Goal: Check status: Check status

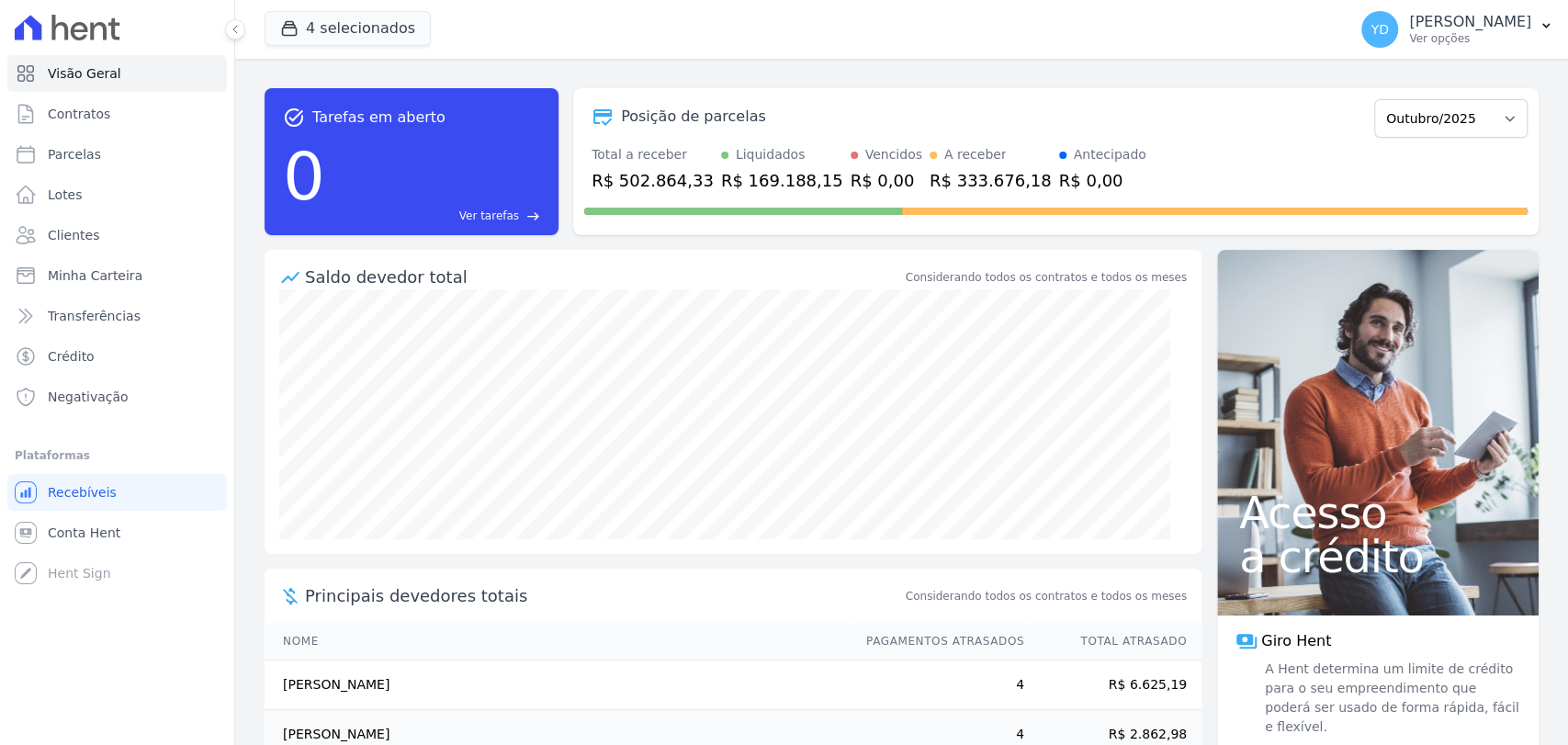
click at [157, 120] on link "Contratos" at bounding box center [117, 114] width 219 height 37
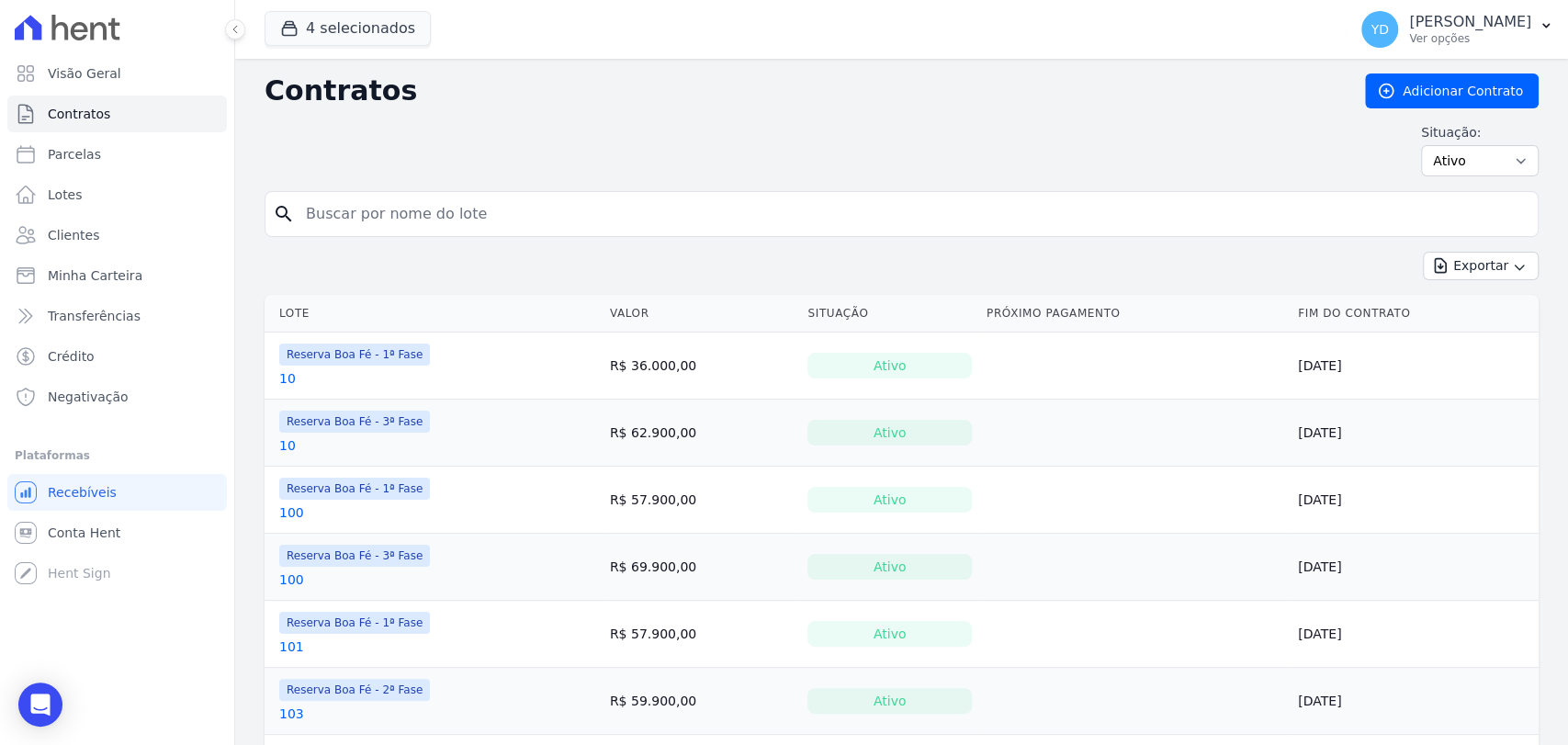
click at [347, 208] on input "search" at bounding box center [912, 214] width 1235 height 37
type input "153"
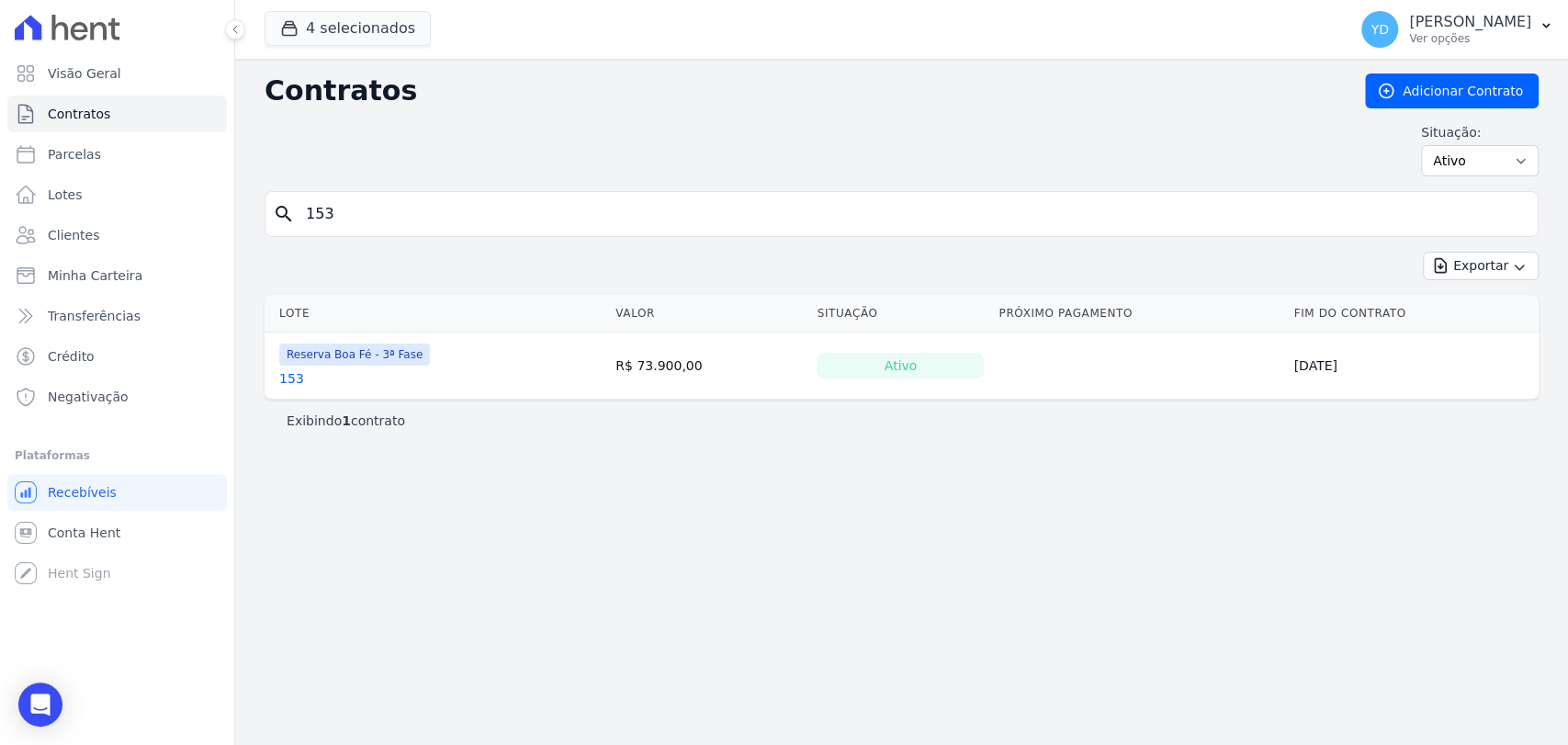
click at [291, 374] on link "153" at bounding box center [291, 378] width 25 height 18
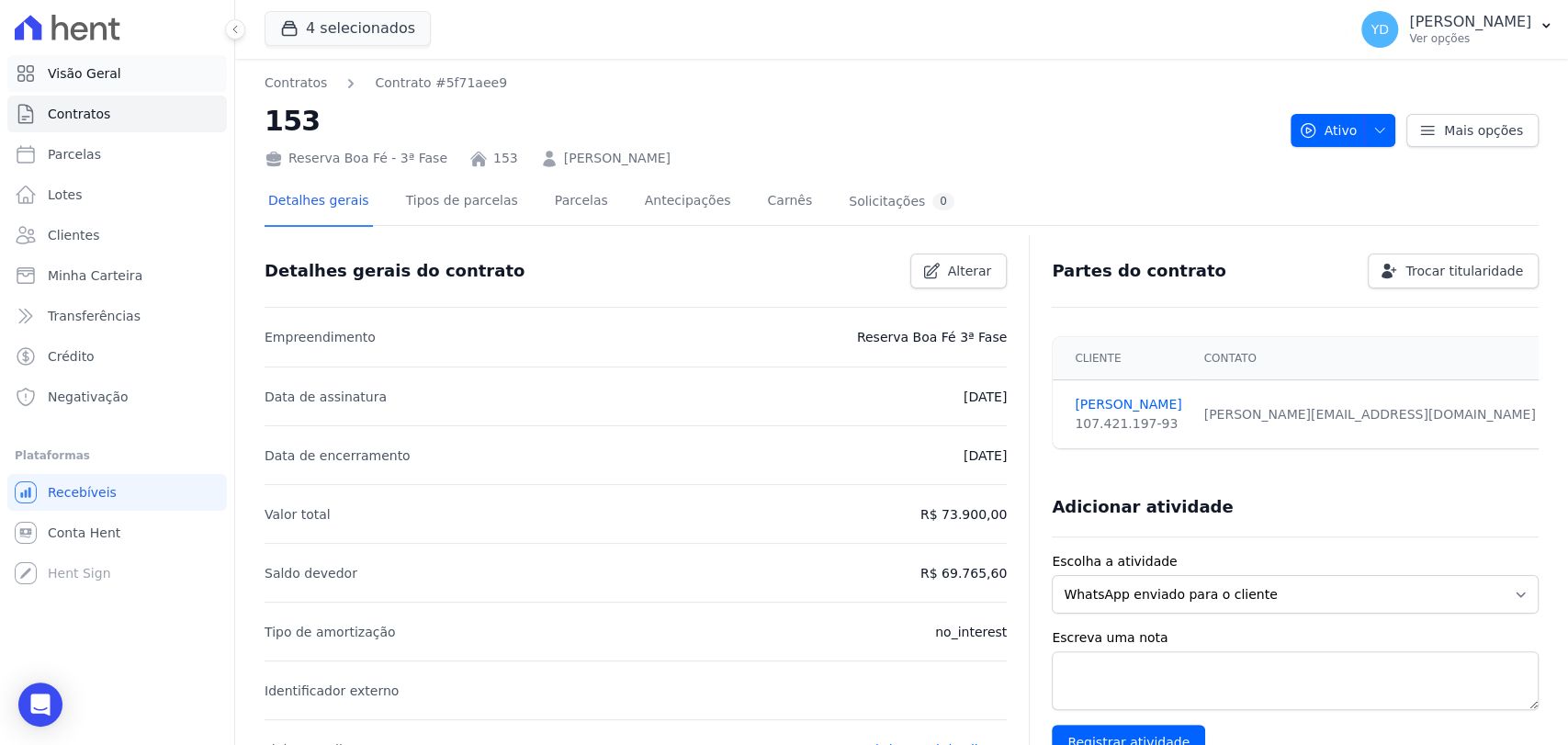
click at [165, 85] on link "Visão Geral" at bounding box center [117, 73] width 219 height 37
